Goal: Transaction & Acquisition: Purchase product/service

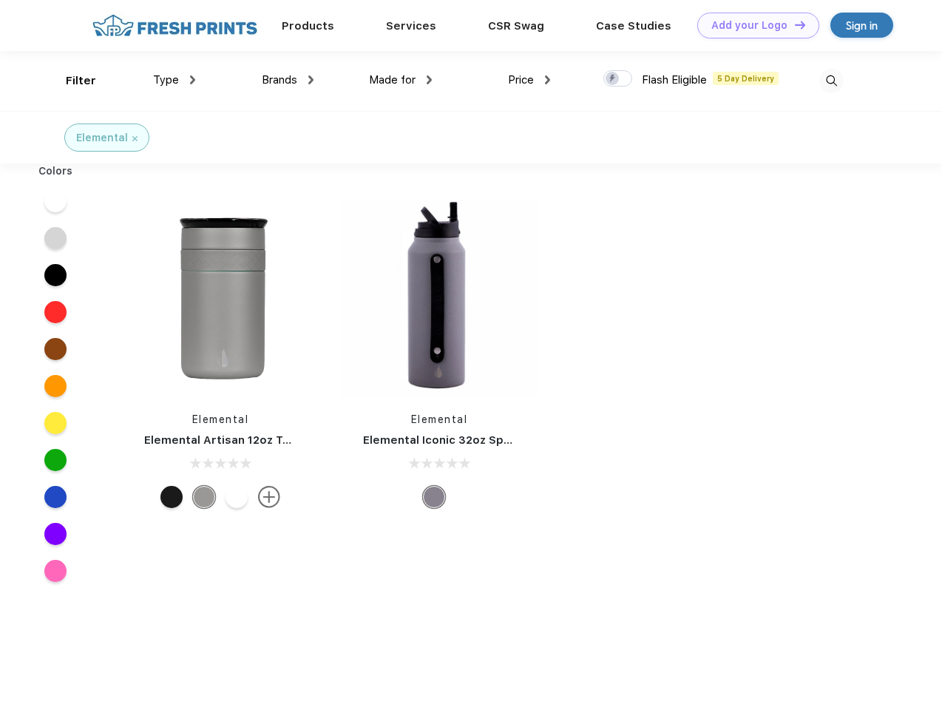
scroll to position [1, 0]
click at [753, 25] on link "Add your Logo Design Tool" at bounding box center [758, 26] width 122 height 26
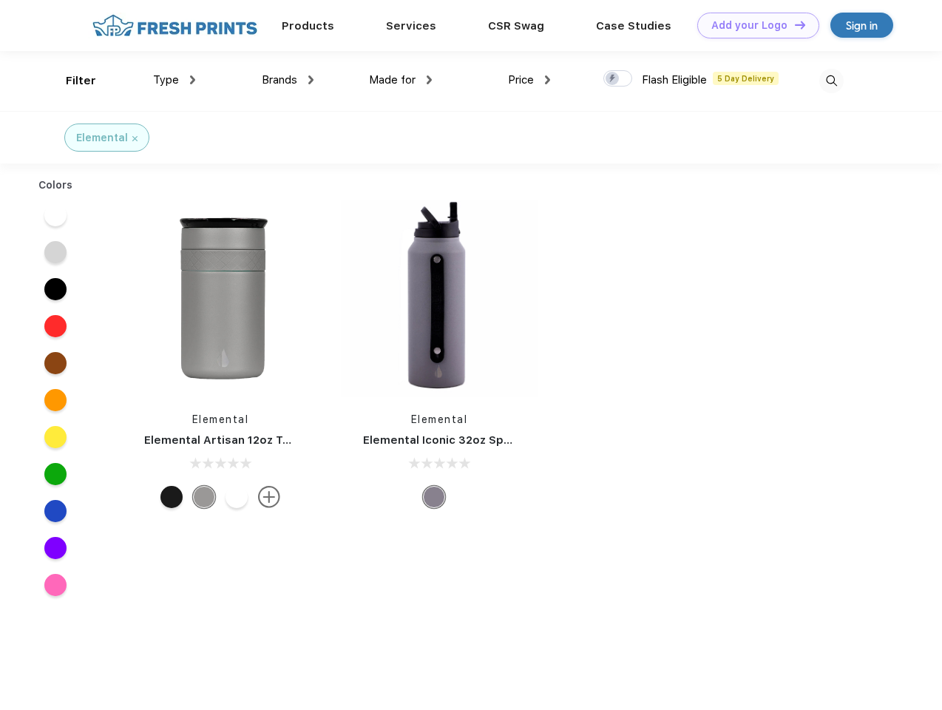
click at [0, 0] on div "Design Tool" at bounding box center [0, 0] width 0 height 0
click at [794, 24] on link "Add your Logo Design Tool" at bounding box center [758, 26] width 122 height 26
click at [71, 81] on div "Filter" at bounding box center [81, 80] width 30 height 17
click at [175, 80] on span "Type" at bounding box center [166, 79] width 26 height 13
click at [288, 80] on span "Brands" at bounding box center [280, 79] width 36 height 13
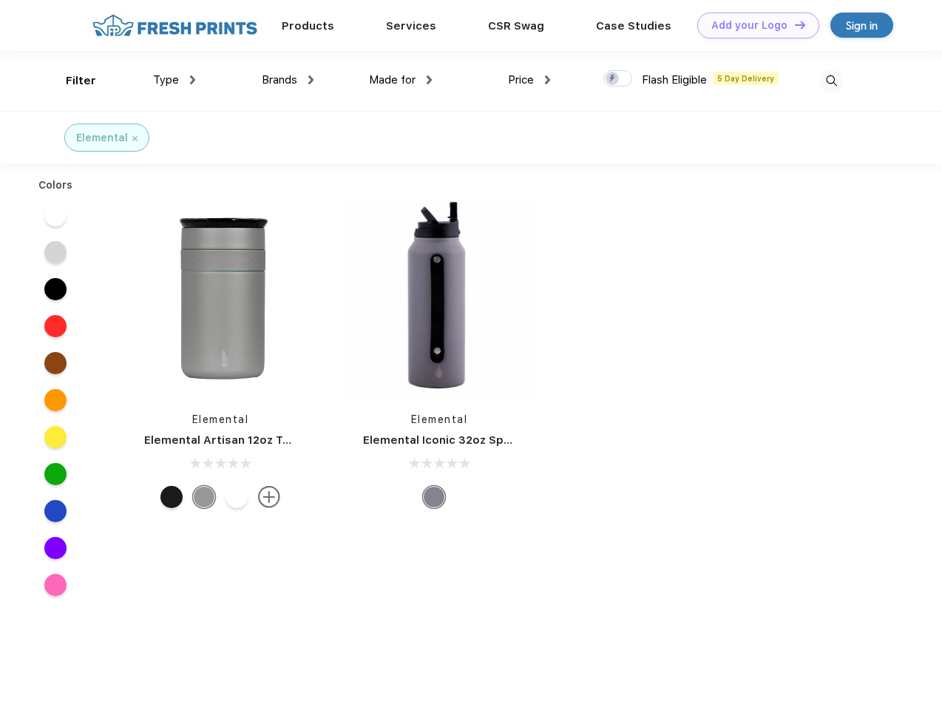
click at [401, 80] on span "Made for" at bounding box center [392, 79] width 47 height 13
click at [530, 80] on span "Price" at bounding box center [521, 79] width 26 height 13
click at [618, 79] on div at bounding box center [618, 78] width 29 height 16
click at [613, 79] on input "checkbox" at bounding box center [609, 75] width 10 height 10
click at [831, 81] on img at bounding box center [832, 81] width 24 height 24
